Goal: Information Seeking & Learning: Check status

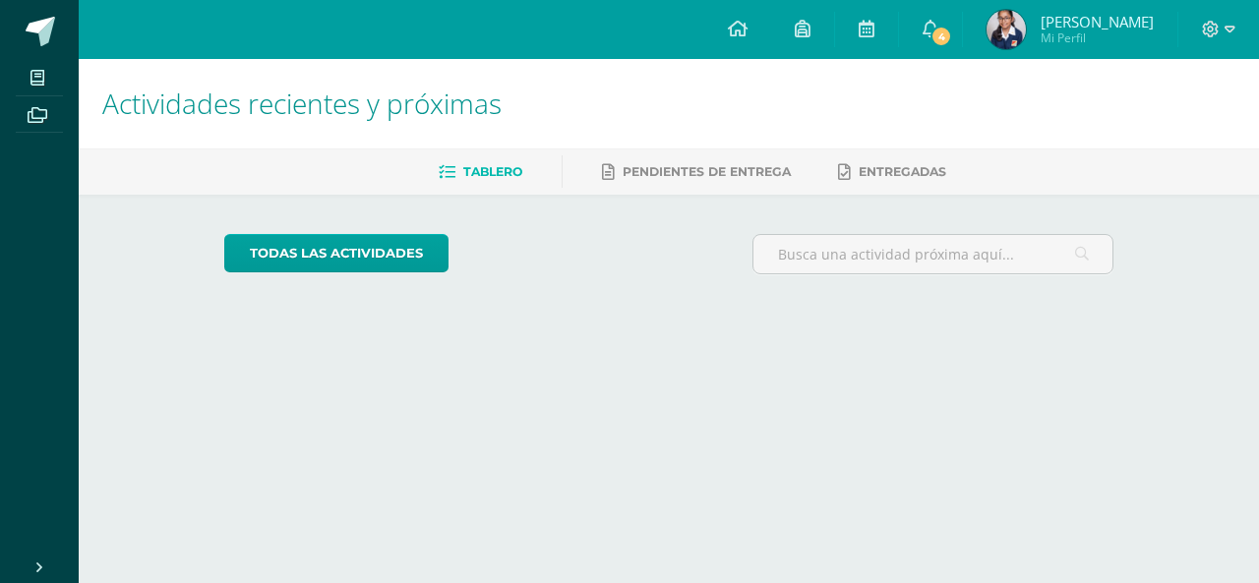
click at [982, 26] on link "[PERSON_NAME] Mi Perfil" at bounding box center [1070, 29] width 215 height 59
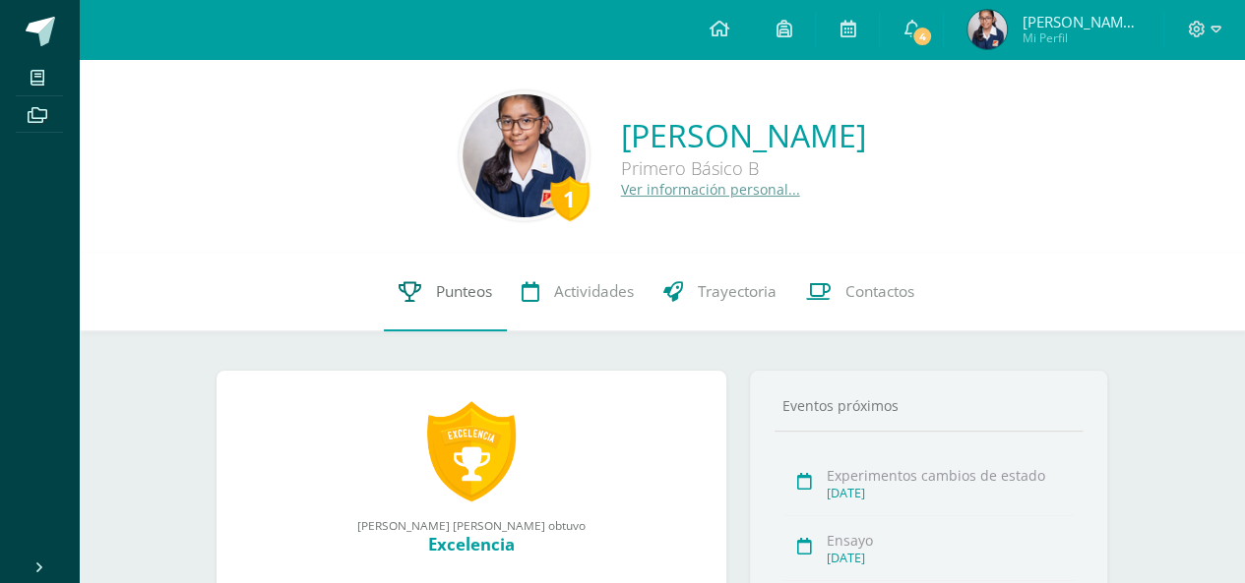
click at [451, 315] on link "Punteos" at bounding box center [445, 292] width 123 height 79
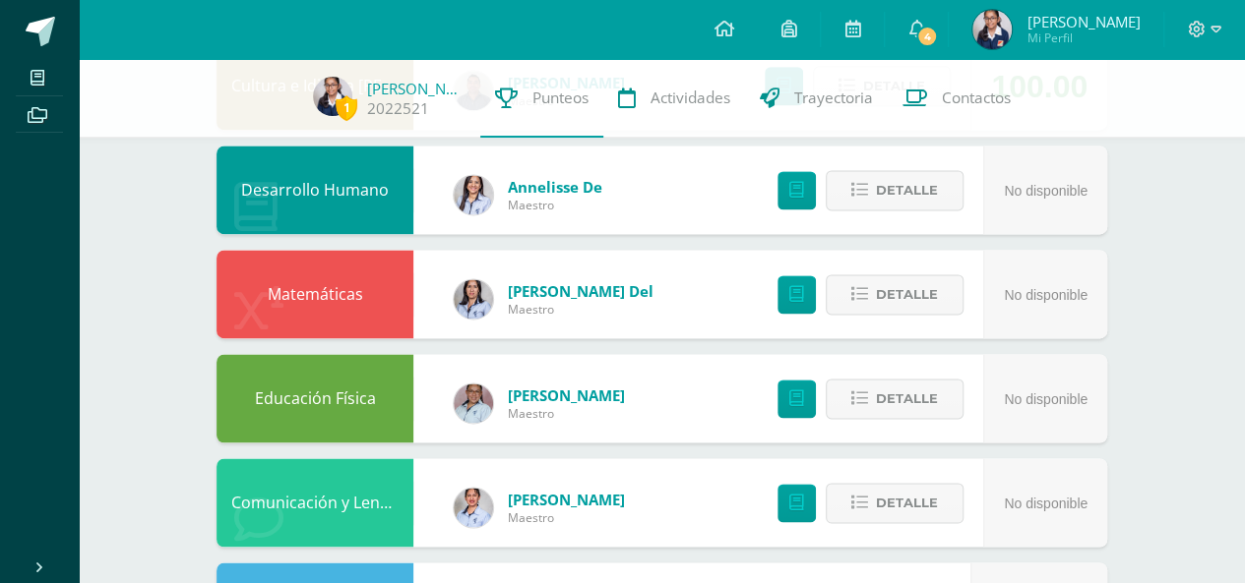
scroll to position [1417, 0]
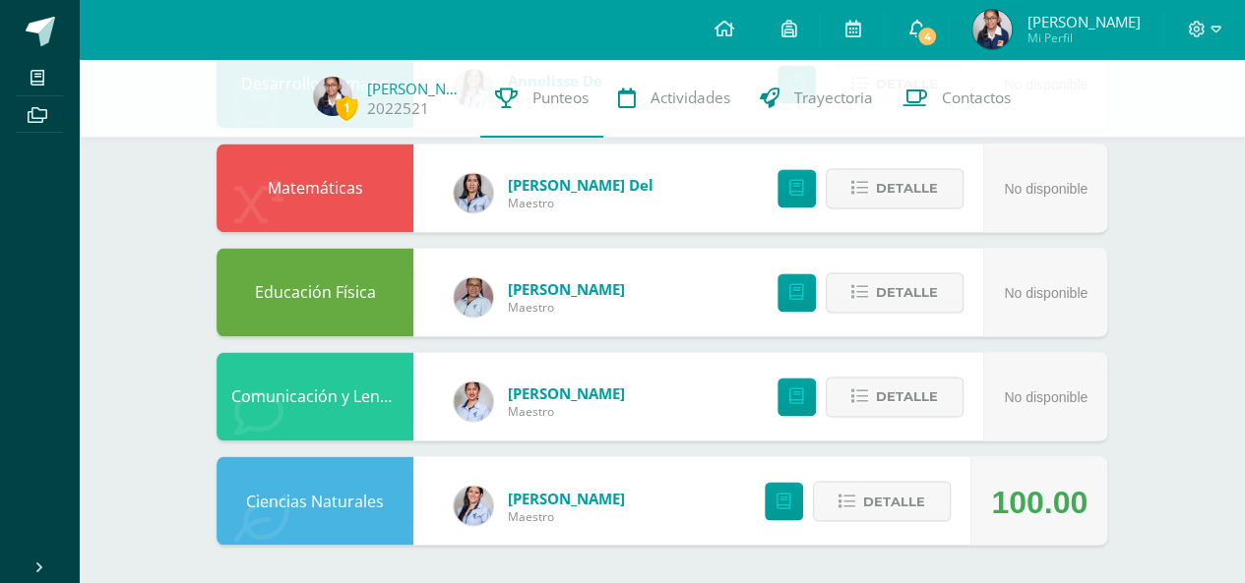
click at [938, 40] on span "4" at bounding box center [927, 37] width 22 height 22
